Goal: Check status: Check status

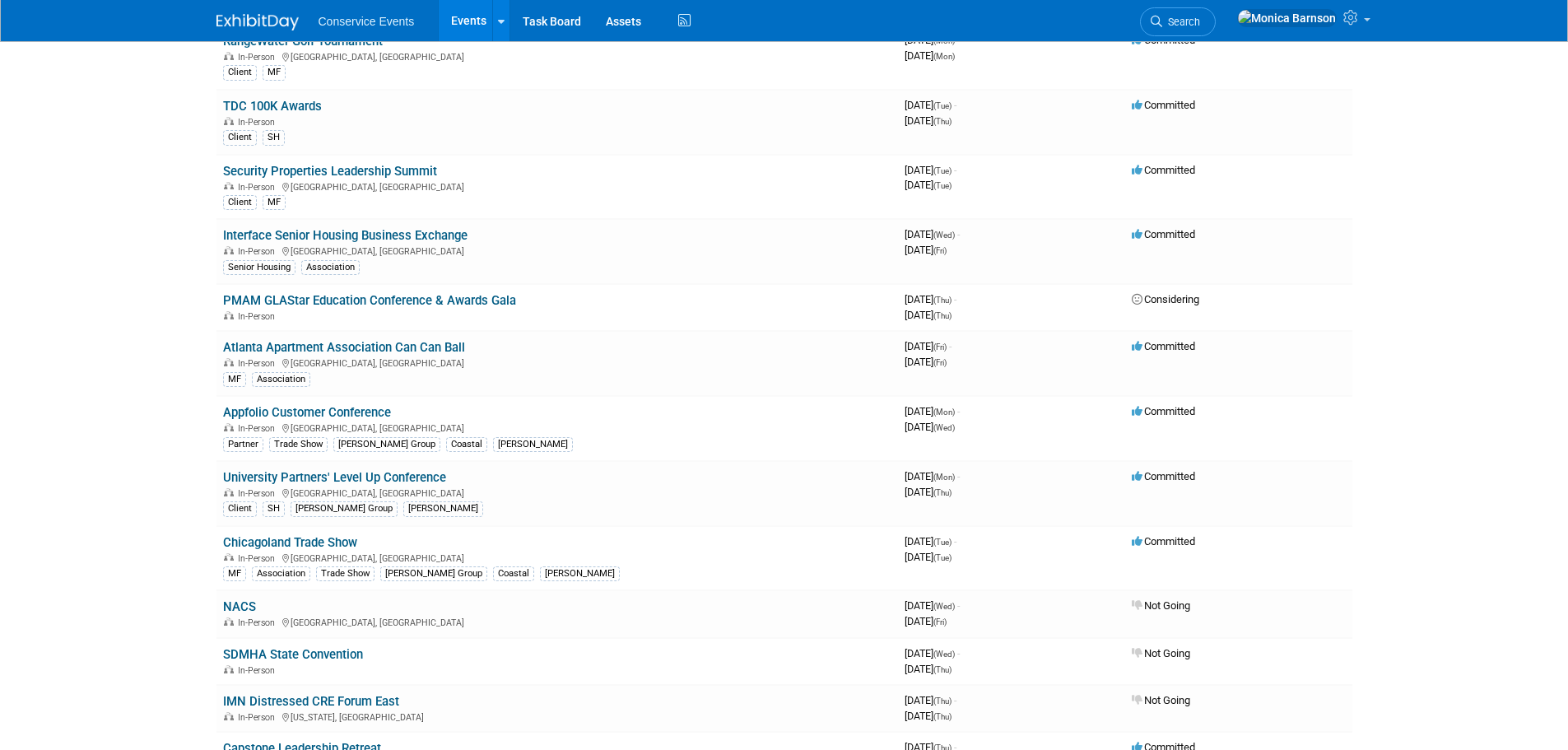
scroll to position [1482, 0]
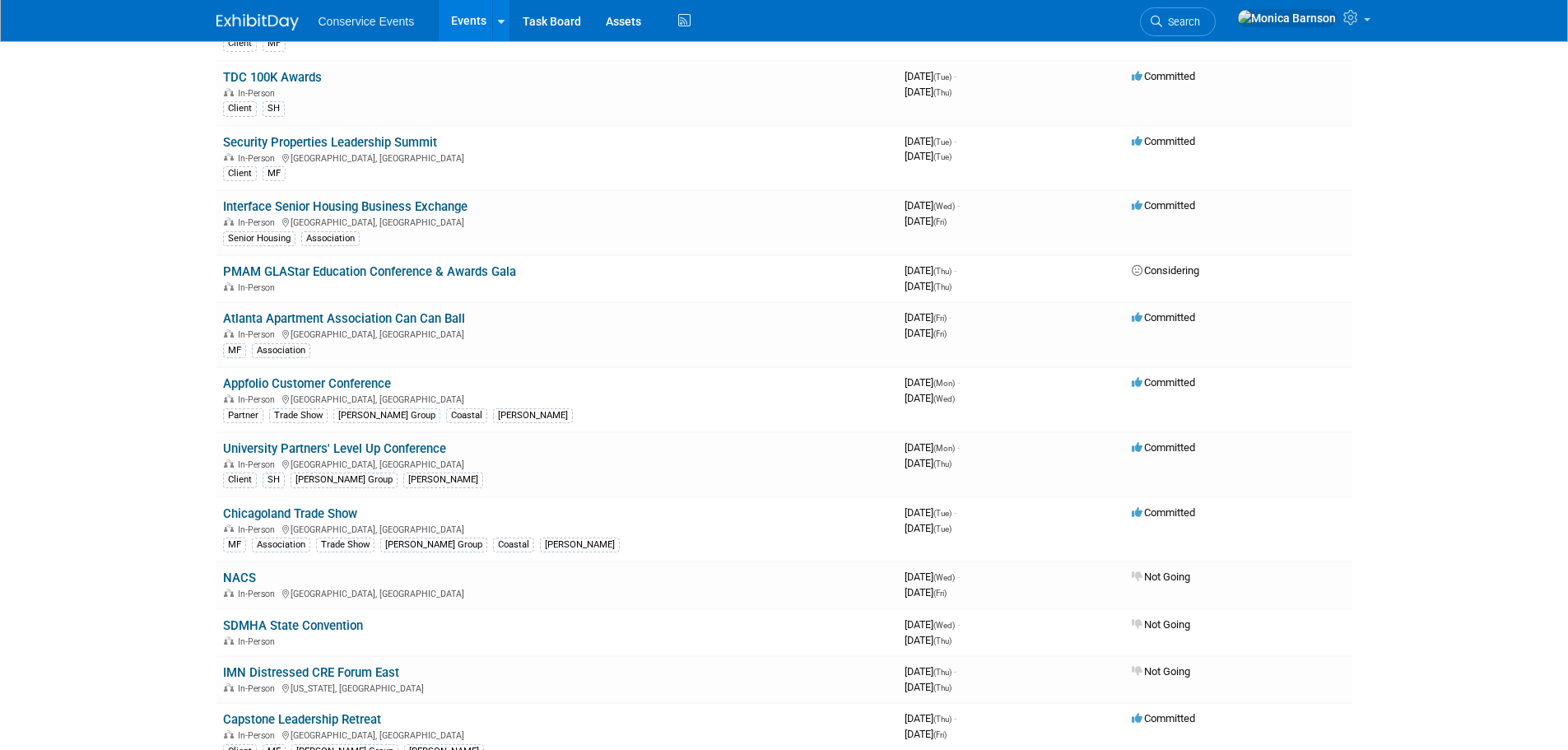
drag, startPoint x: 259, startPoint y: 450, endPoint x: 138, endPoint y: 458, distance: 121.3
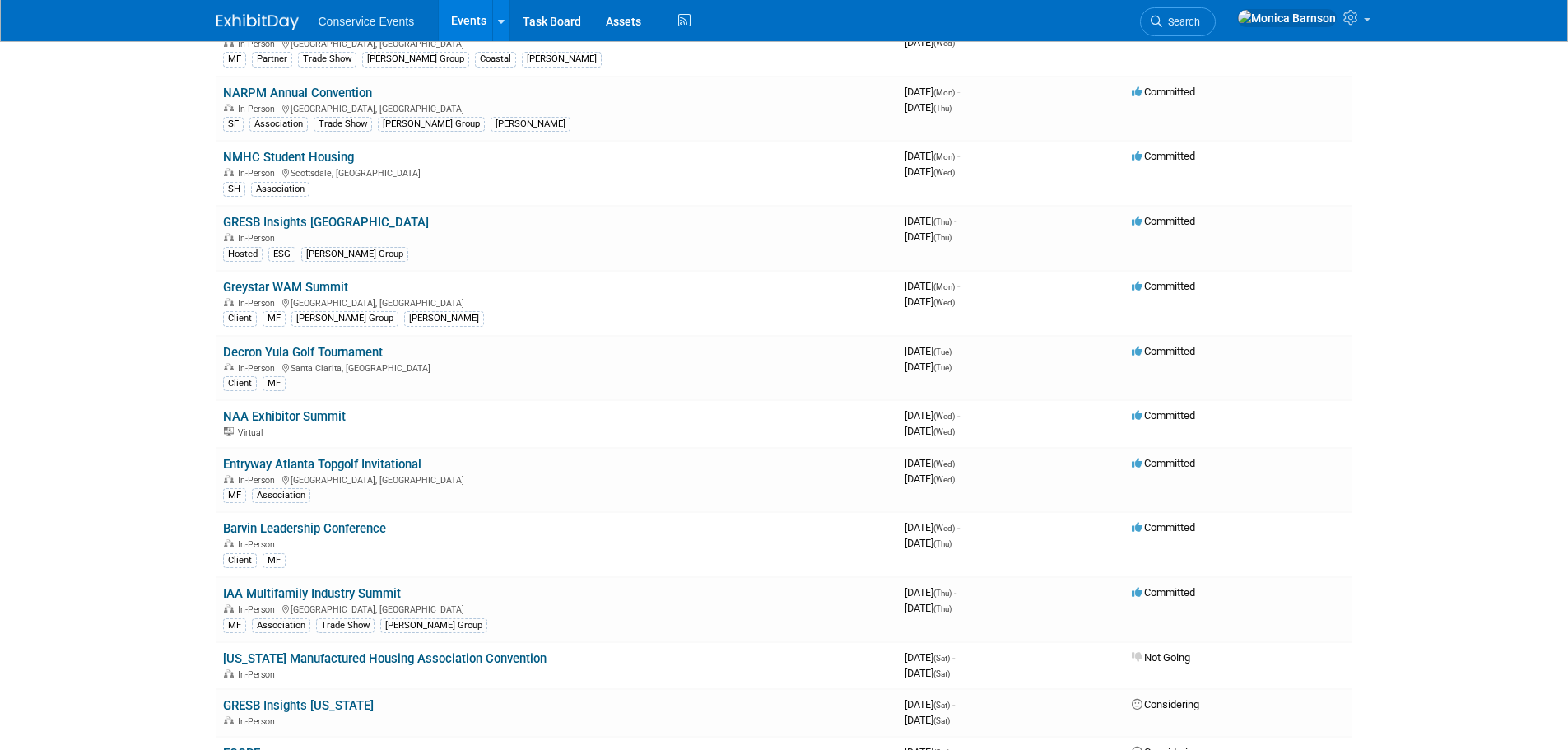
scroll to position [2305, 0]
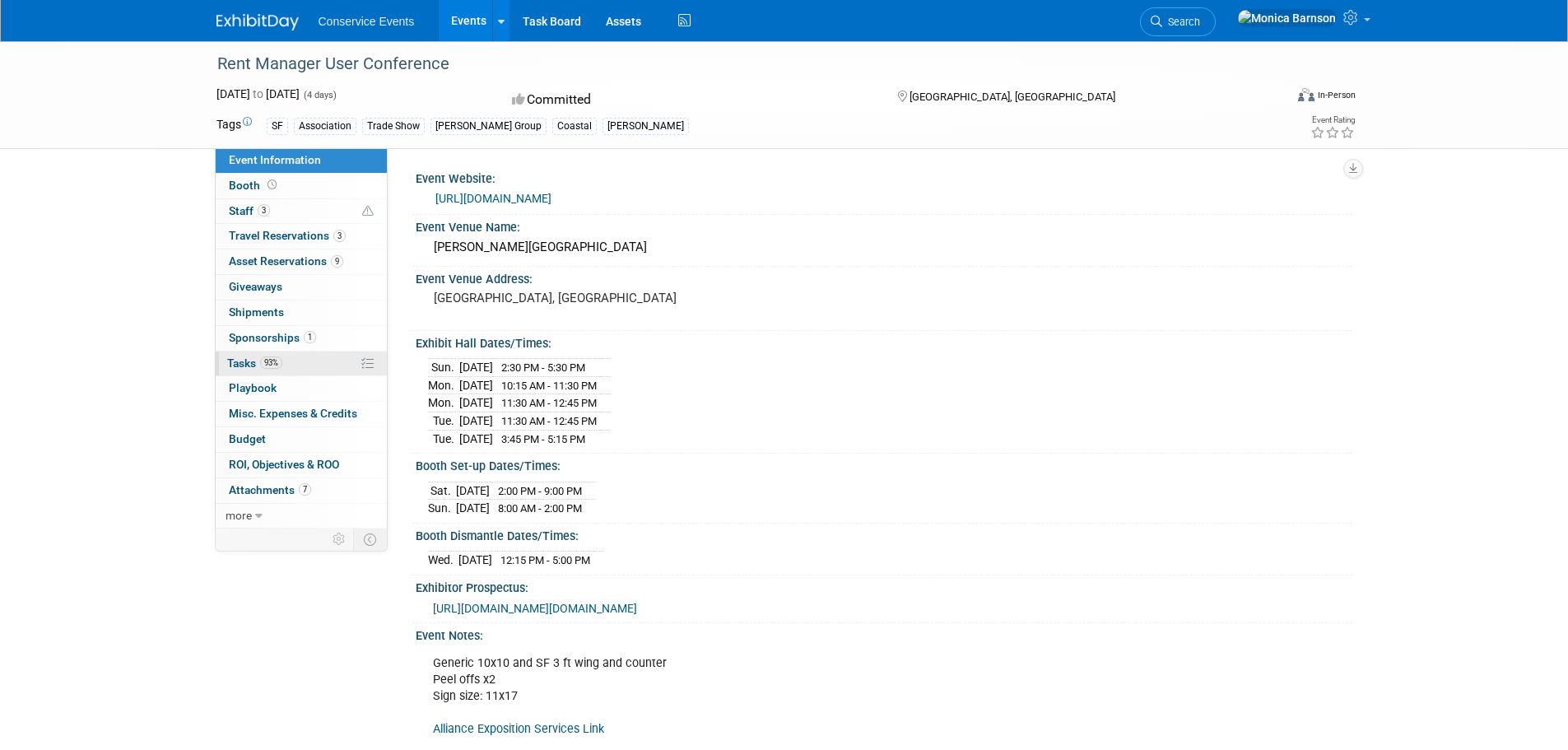
click at [303, 355] on link "93% Tasks 93%" at bounding box center [302, 363] width 172 height 25
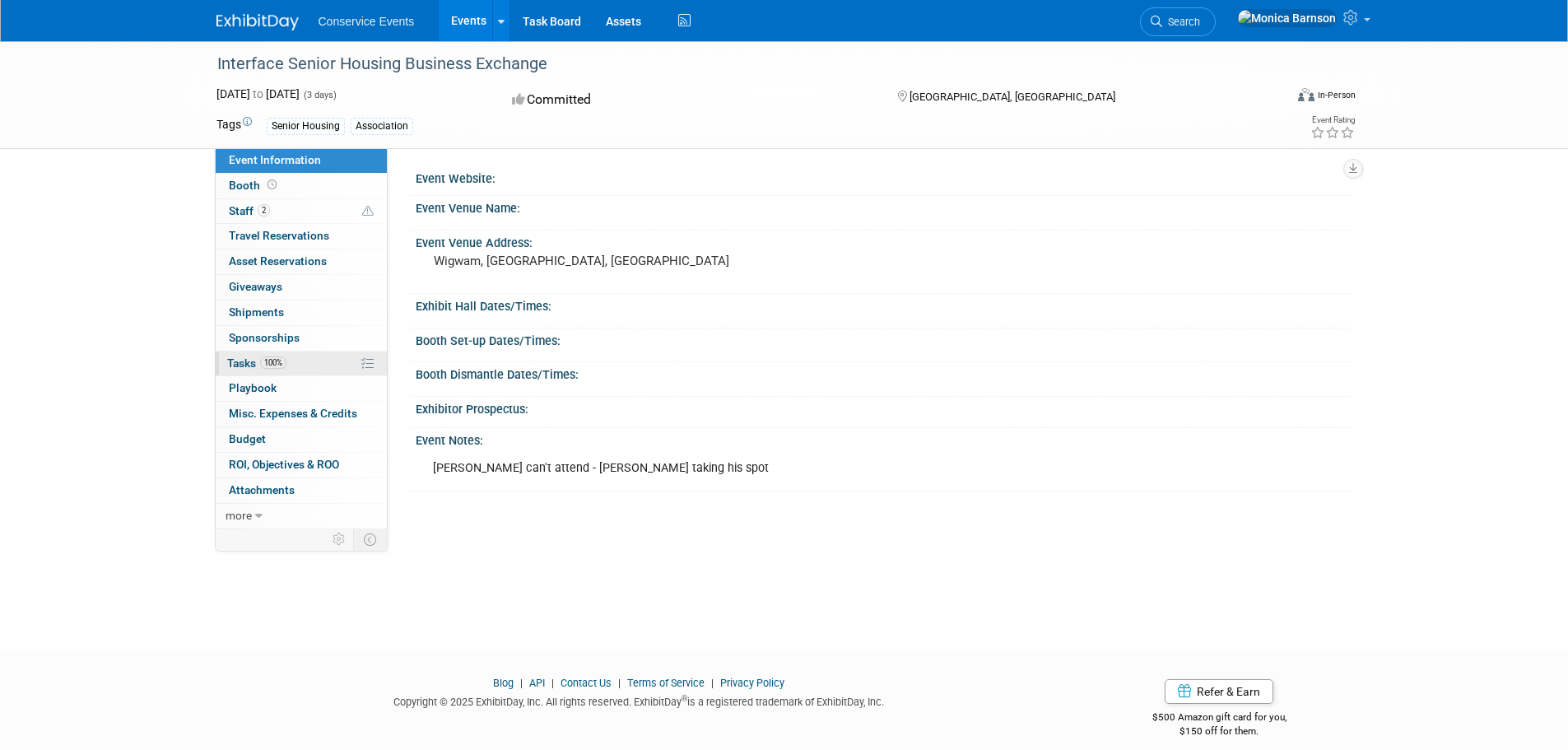
click at [320, 358] on link "100% Tasks 100%" at bounding box center [302, 363] width 172 height 25
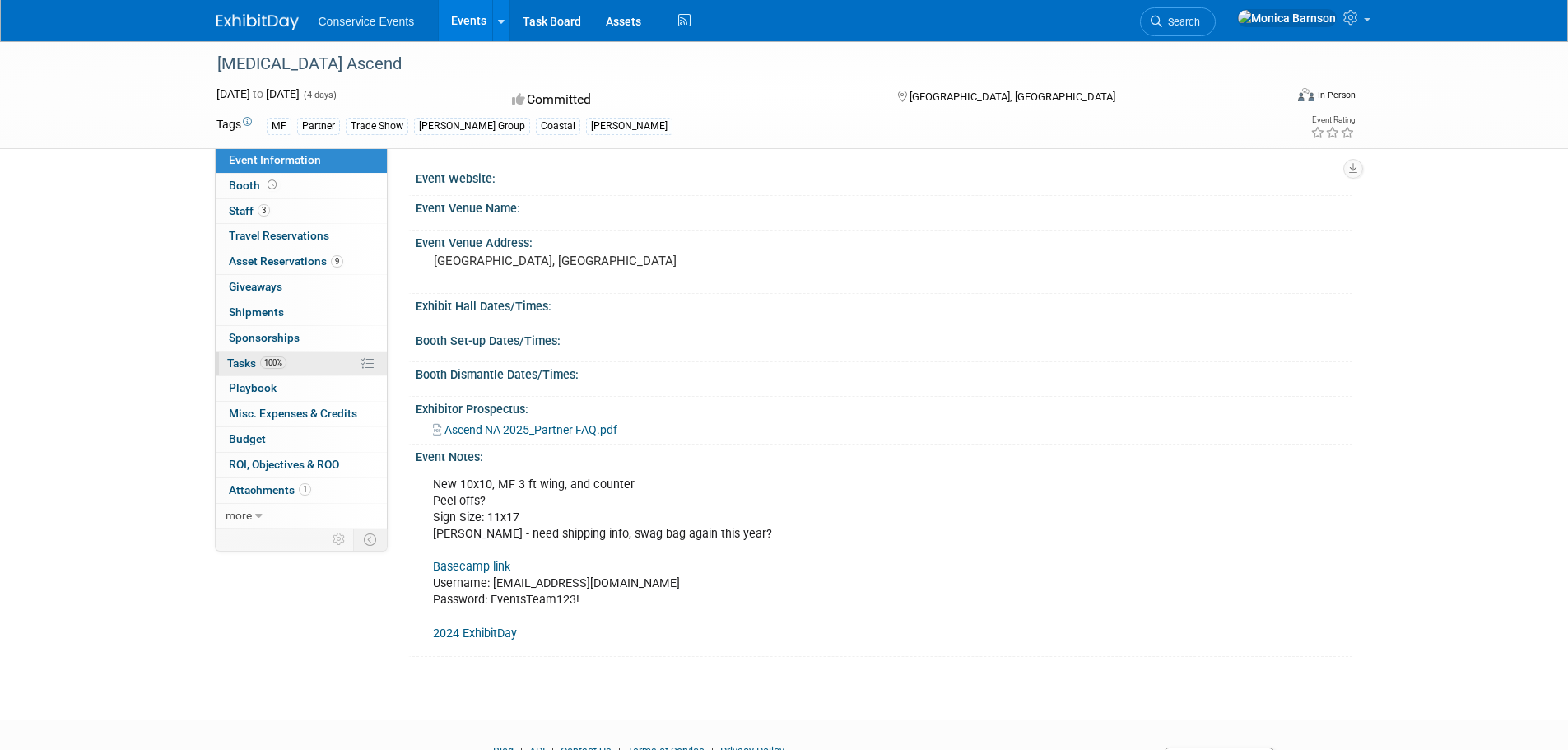
click at [326, 356] on link "100% Tasks 100%" at bounding box center [302, 363] width 172 height 25
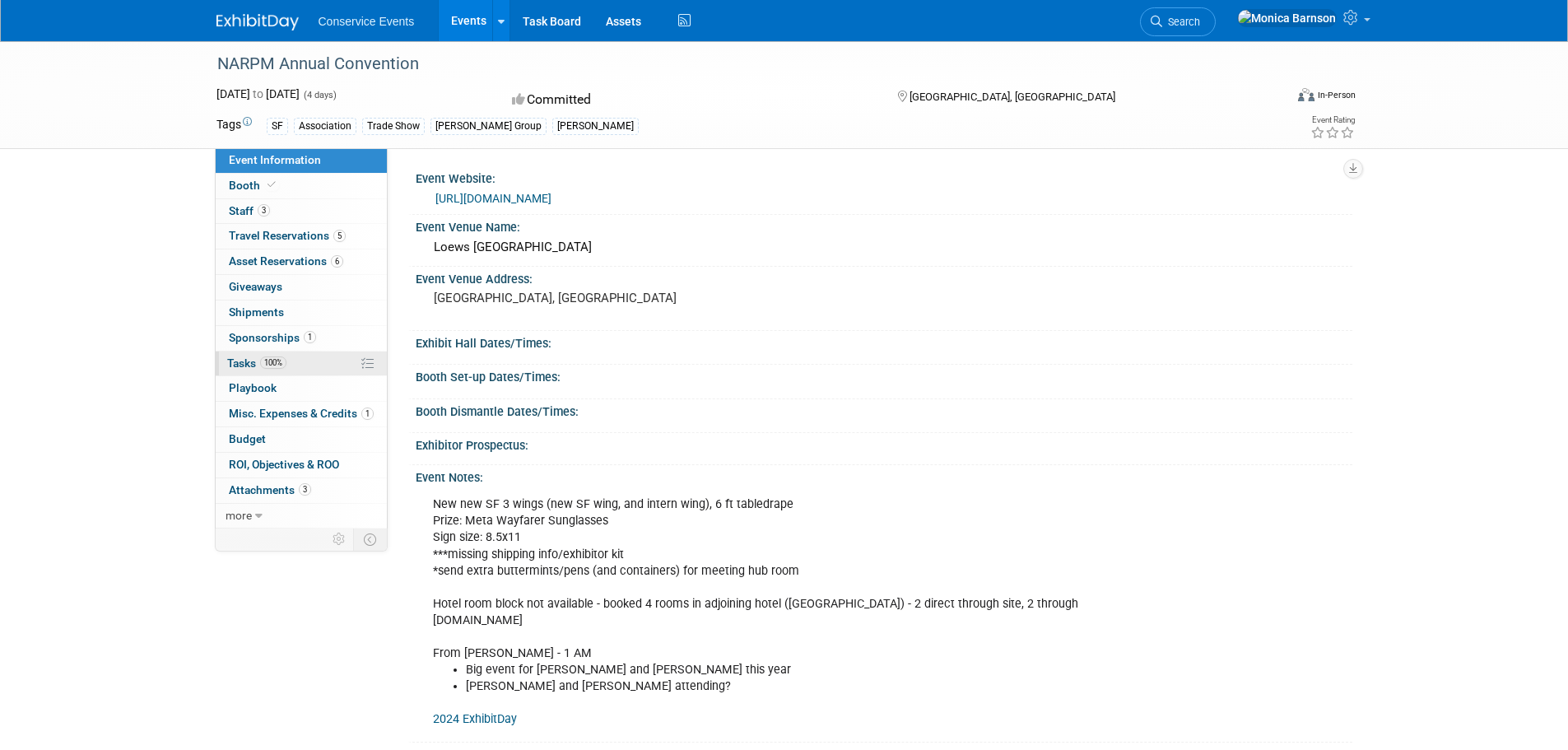
click at [319, 362] on link "100% Tasks 100%" at bounding box center [302, 363] width 172 height 25
